Goal: Communication & Community: Answer question/provide support

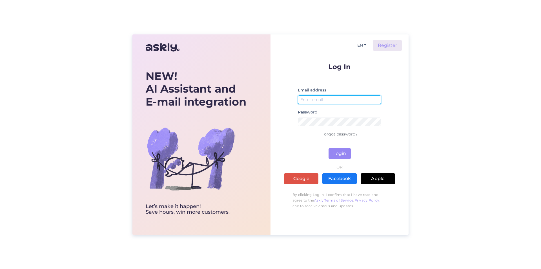
click at [326, 101] on input "email" at bounding box center [339, 99] width 83 height 9
type input "[EMAIL_ADDRESS][DOMAIN_NAME]"
click at [338, 153] on button "Login" at bounding box center [340, 153] width 22 height 11
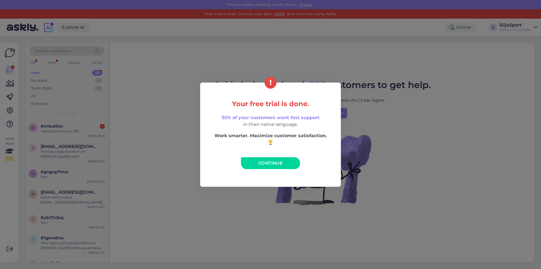
click at [277, 163] on span "Continue" at bounding box center [271, 162] width 24 height 5
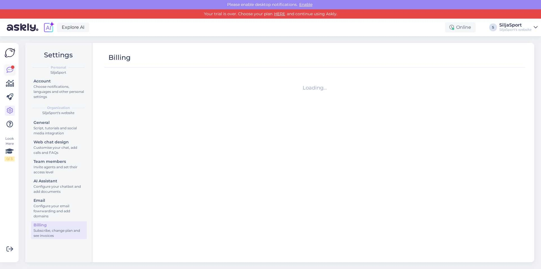
click at [7, 68] on icon at bounding box center [9, 70] width 7 height 7
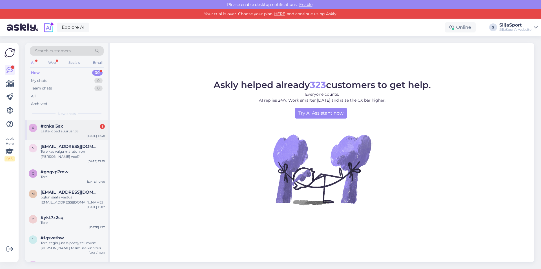
click at [70, 128] on div "#xnkai5ax 1" at bounding box center [73, 126] width 64 height 5
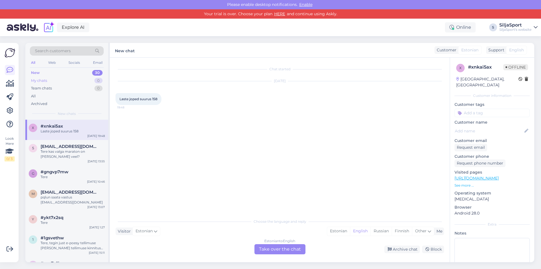
click at [50, 82] on div "My chats 0" at bounding box center [67, 81] width 74 height 8
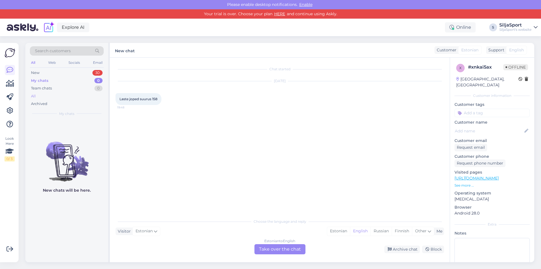
click at [36, 95] on div "All" at bounding box center [67, 96] width 74 height 8
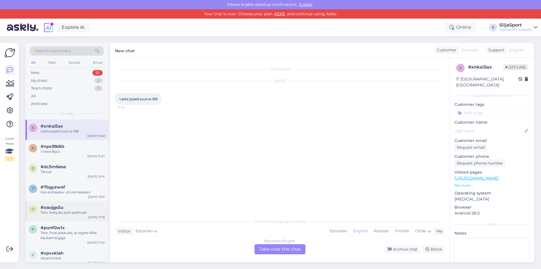
click at [52, 212] on div "Tere. Kahjuks pole pakkuda." at bounding box center [73, 212] width 64 height 5
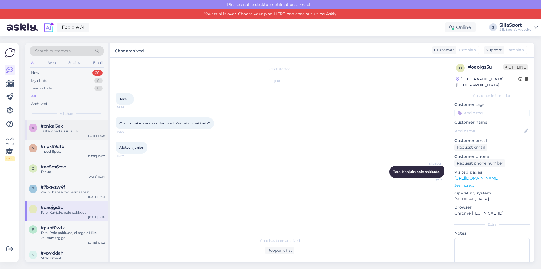
click at [62, 129] on div "Laste joped suurus 158" at bounding box center [73, 131] width 64 height 5
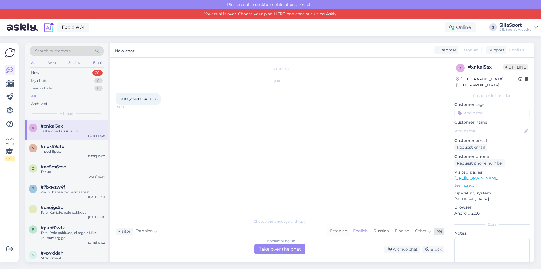
click at [334, 231] on div "Estonian" at bounding box center [338, 231] width 23 height 8
click at [295, 249] on div "Estonian to Estonian Take over the chat" at bounding box center [280, 249] width 51 height 10
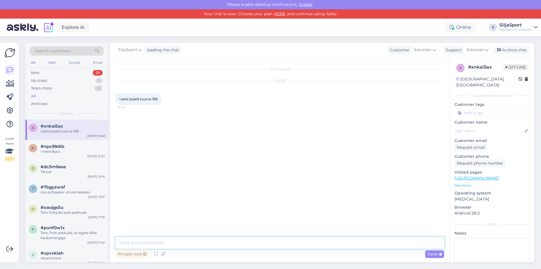
click at [204, 242] on textarea at bounding box center [280, 243] width 329 height 12
type textarea "Tere. Kahjuks pole pakkuda."
click at [428, 254] on span "Send" at bounding box center [435, 253] width 14 height 5
